Goal: Information Seeking & Learning: Understand process/instructions

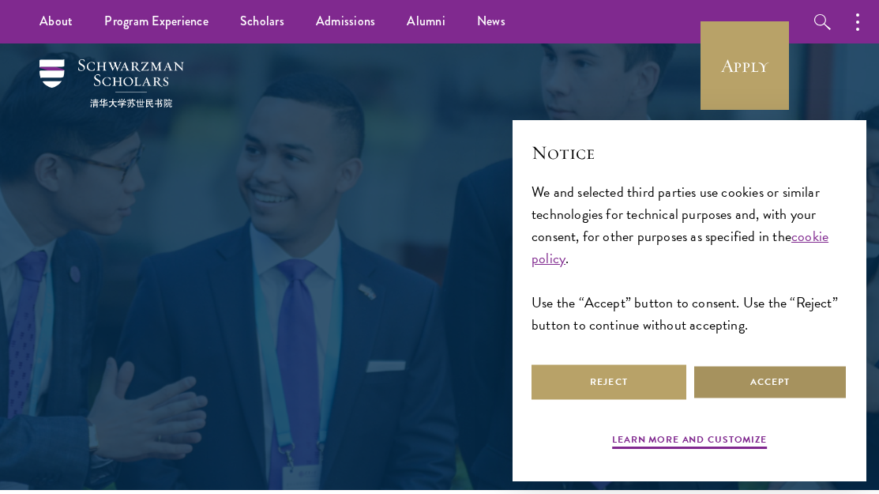
click at [738, 385] on button "Accept" at bounding box center [770, 382] width 155 height 36
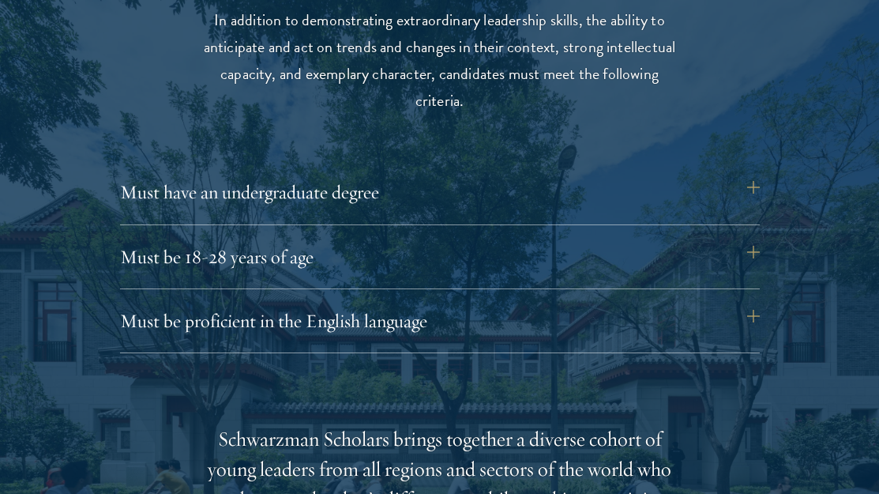
scroll to position [2072, 0]
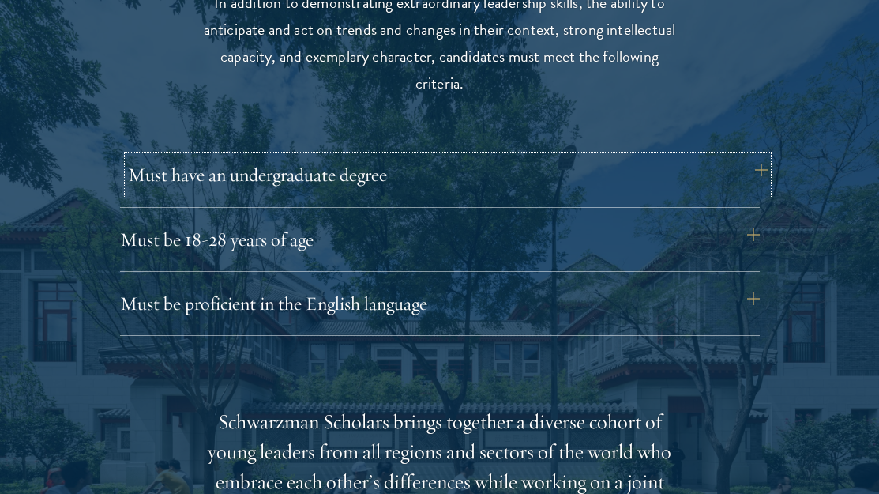
click at [486, 181] on button "Must have an undergraduate degree" at bounding box center [448, 175] width 640 height 38
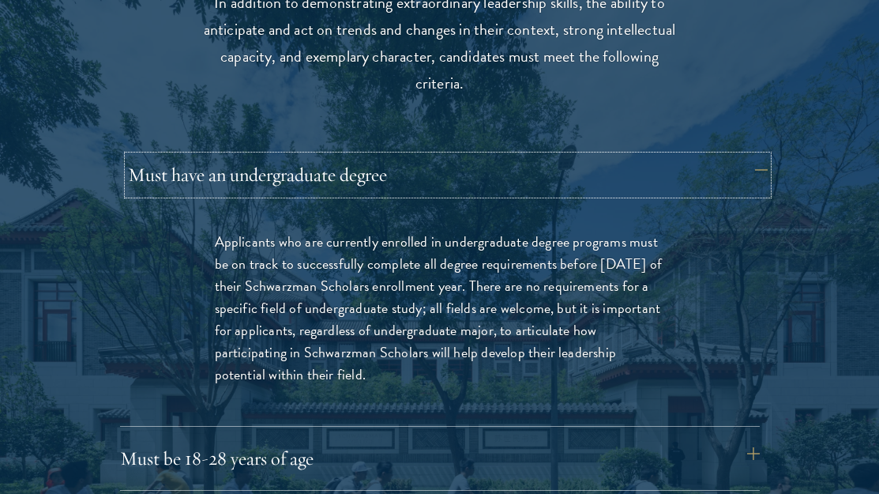
click at [486, 181] on button "Must have an undergraduate degree" at bounding box center [448, 175] width 640 height 38
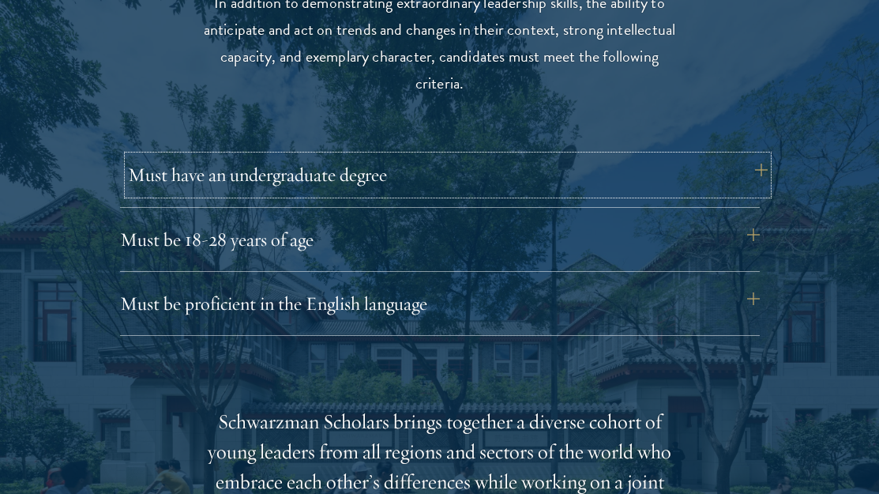
scroll to position [2136, 0]
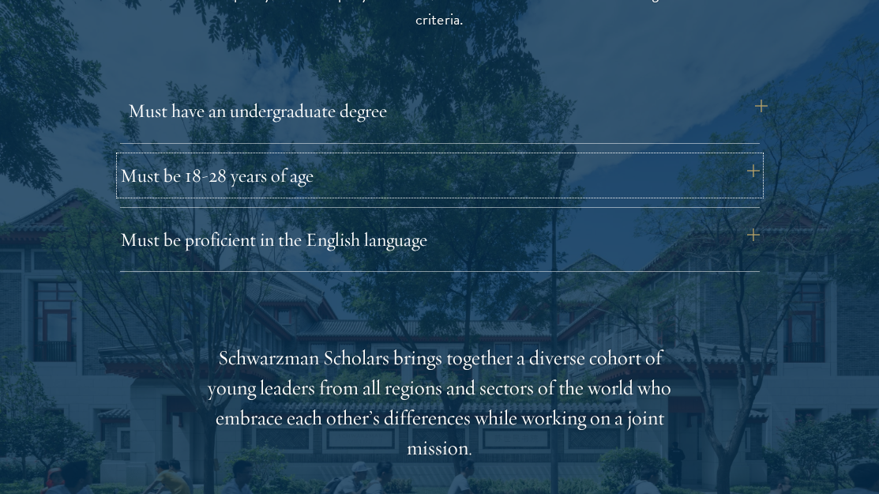
click at [486, 181] on button "Must be 18-28 years of age" at bounding box center [440, 175] width 640 height 38
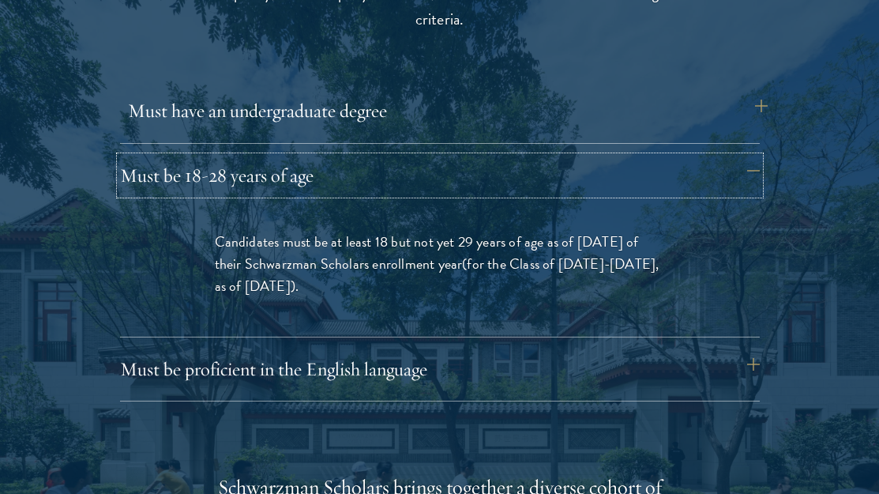
click at [486, 181] on button "Must be 18-28 years of age" at bounding box center [440, 175] width 640 height 38
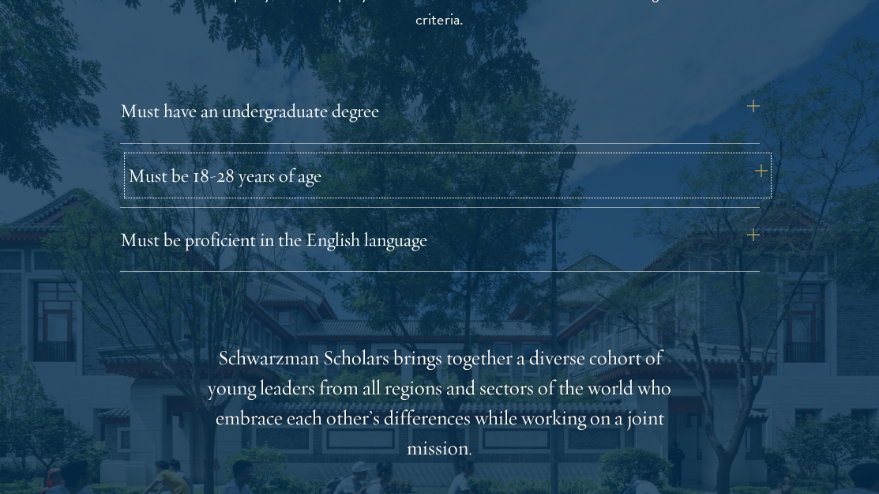
click at [472, 168] on button "Must be 18-28 years of age" at bounding box center [448, 175] width 640 height 38
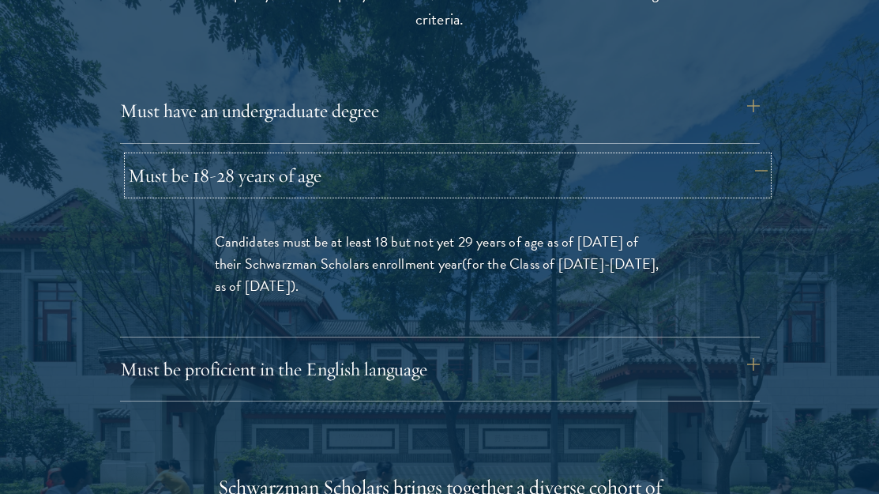
click at [472, 168] on button "Must be 18-28 years of age" at bounding box center [448, 175] width 640 height 38
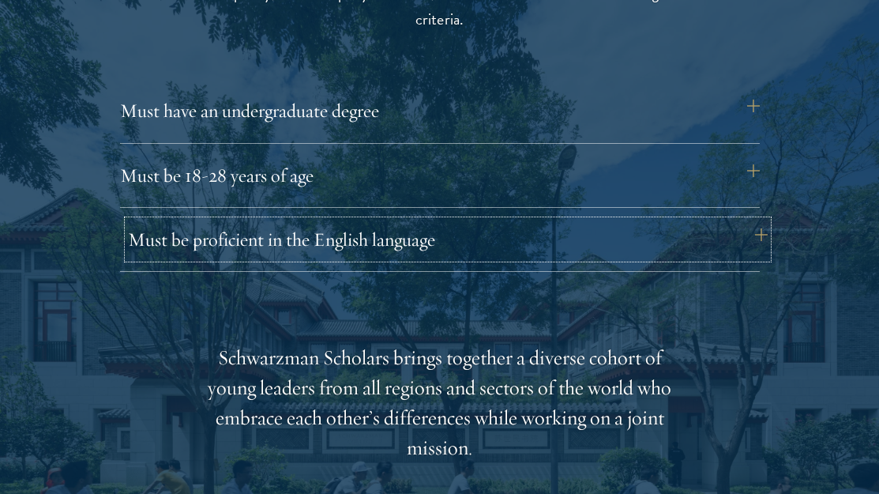
click at [430, 235] on button "Must be proficient in the English language" at bounding box center [448, 239] width 640 height 38
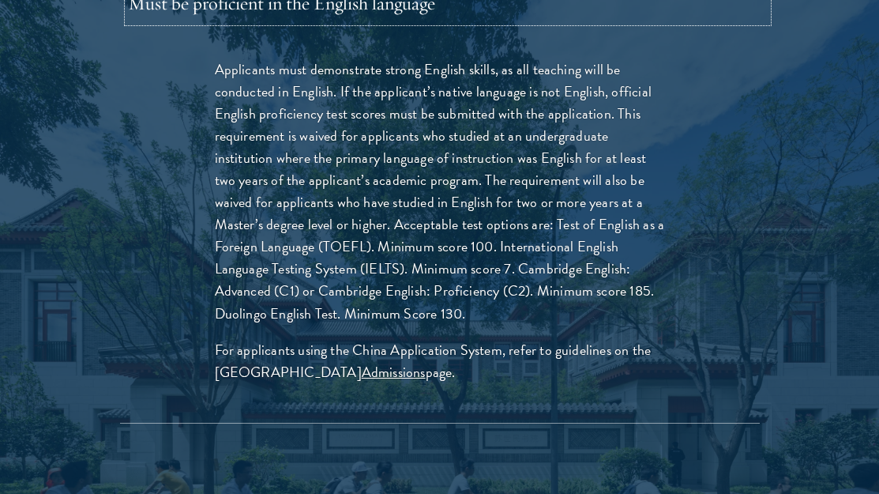
scroll to position [2373, 0]
click at [416, 6] on button "Must be proficient in the English language" at bounding box center [448, 2] width 640 height 38
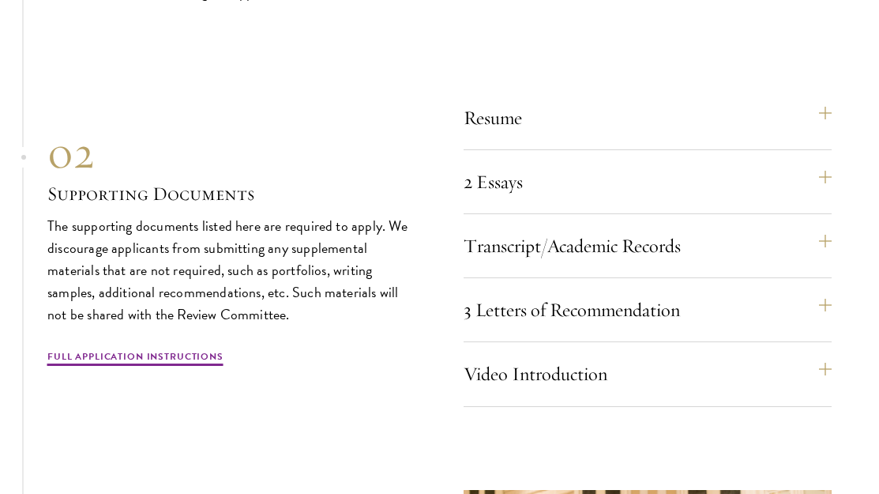
scroll to position [5115, 0]
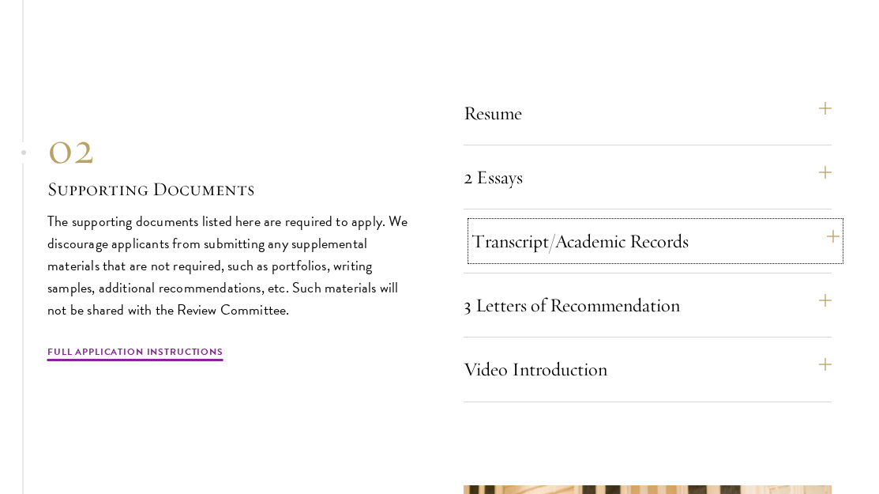
click at [483, 256] on button "Transcript/Academic Records" at bounding box center [656, 241] width 369 height 38
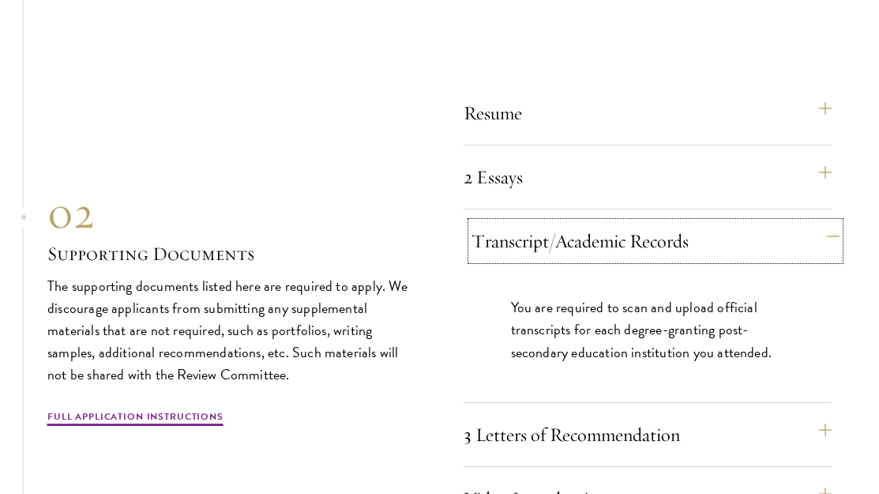
click at [483, 256] on button "Transcript/Academic Records" at bounding box center [656, 241] width 369 height 38
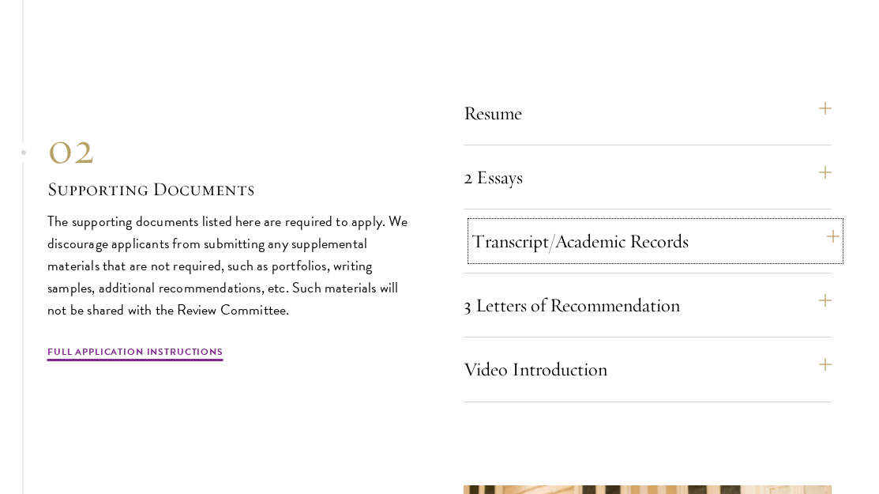
click at [483, 256] on button "Transcript/Academic Records" at bounding box center [656, 241] width 369 height 38
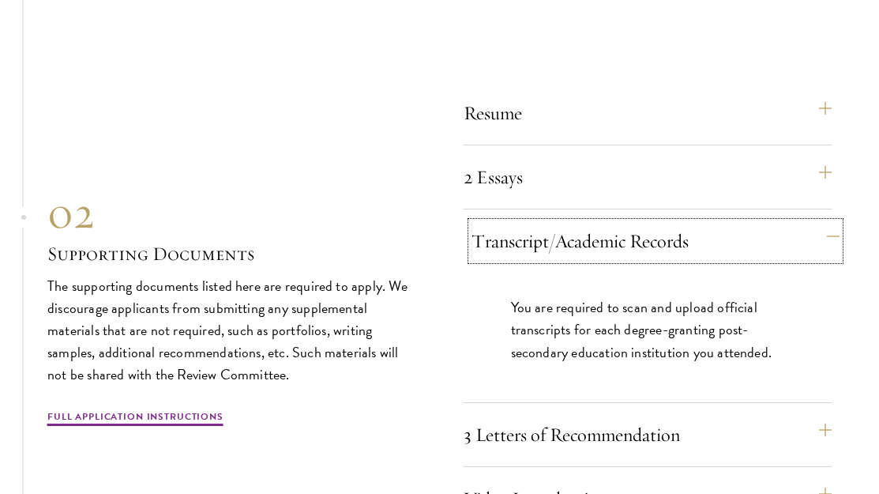
click at [483, 256] on button "Transcript/Academic Records" at bounding box center [656, 241] width 369 height 38
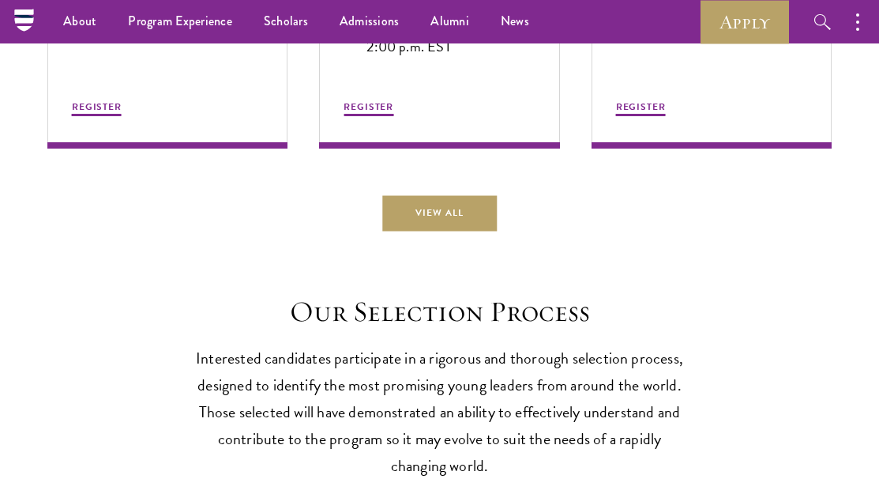
scroll to position [4124, 0]
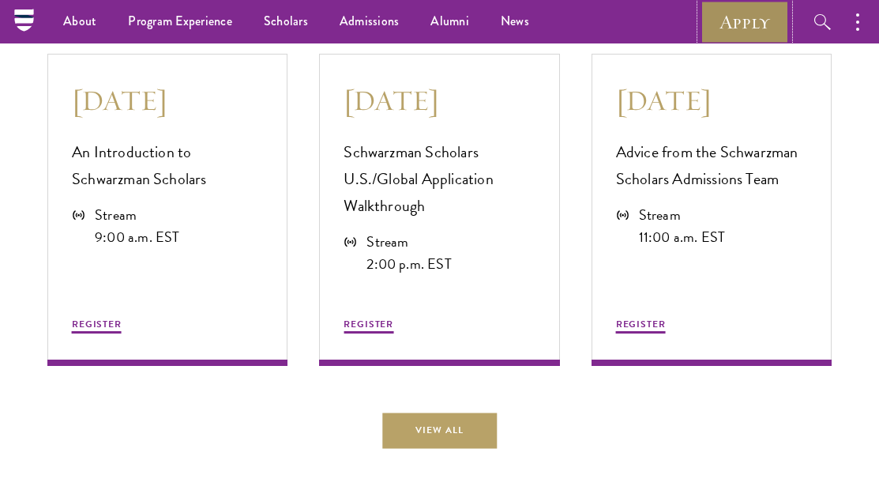
click at [733, 11] on link "Apply" at bounding box center [745, 21] width 88 height 43
